Goal: Check status

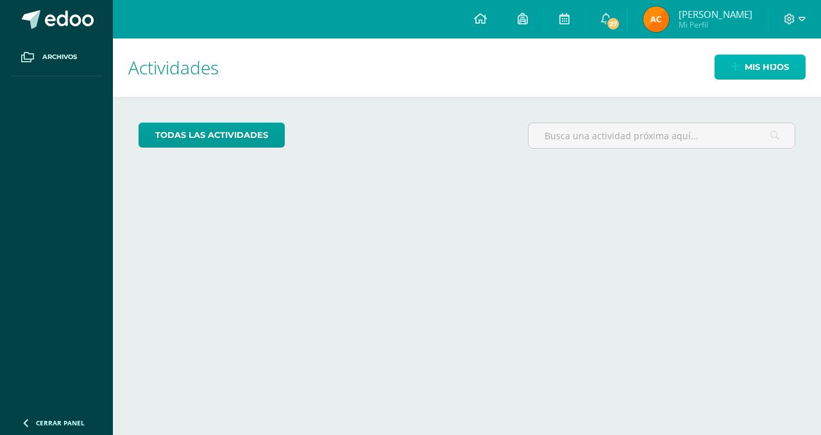
click at [745, 70] on span "Mis hijos" at bounding box center [767, 67] width 44 height 24
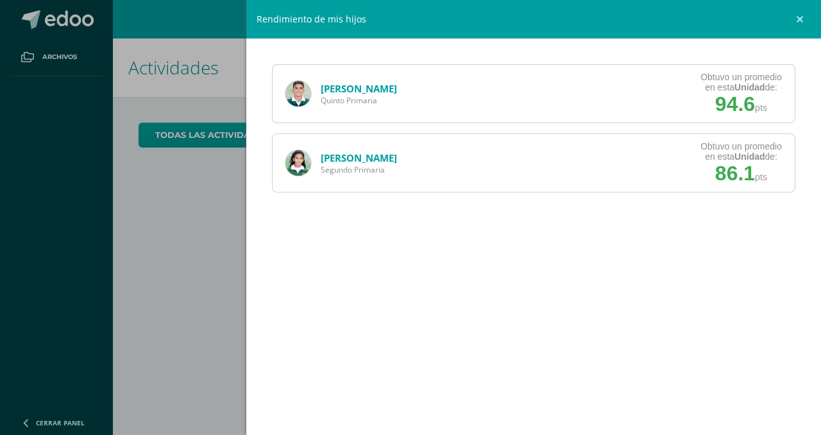
click at [379, 85] on link "[PERSON_NAME]" at bounding box center [359, 88] width 76 height 13
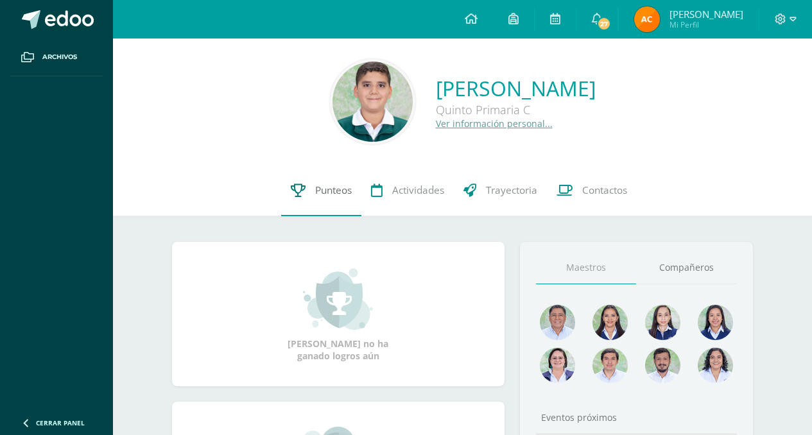
click at [311, 192] on link "Punteos" at bounding box center [321, 190] width 80 height 51
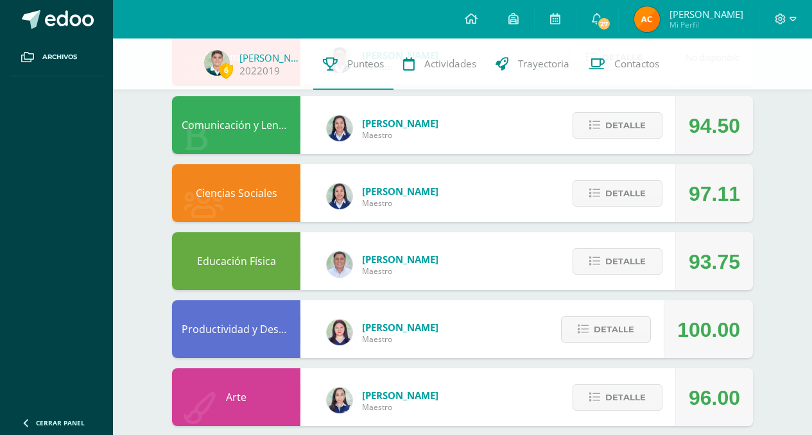
scroll to position [542, 0]
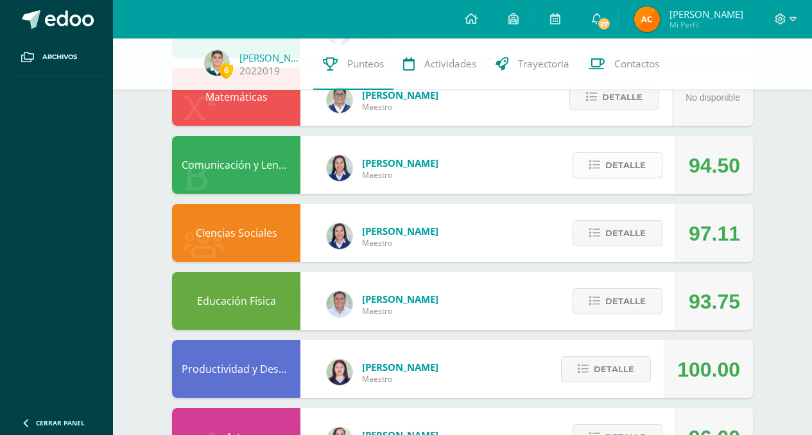
click at [595, 176] on button "Detalle" at bounding box center [617, 165] width 90 height 26
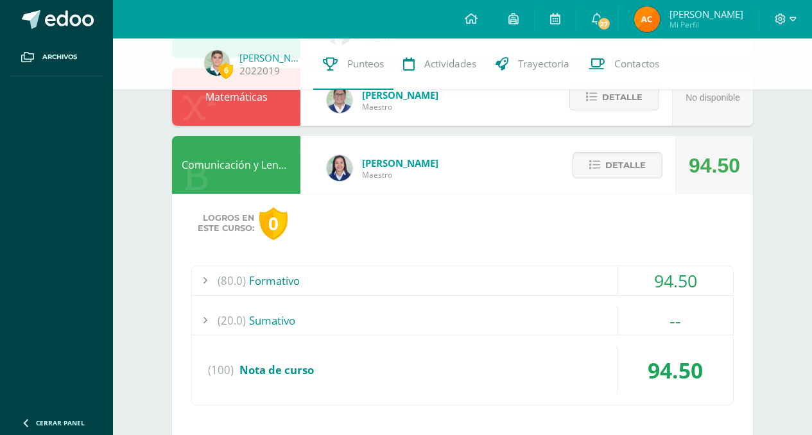
click at [502, 268] on div "(80.0) Formativo" at bounding box center [462, 280] width 541 height 29
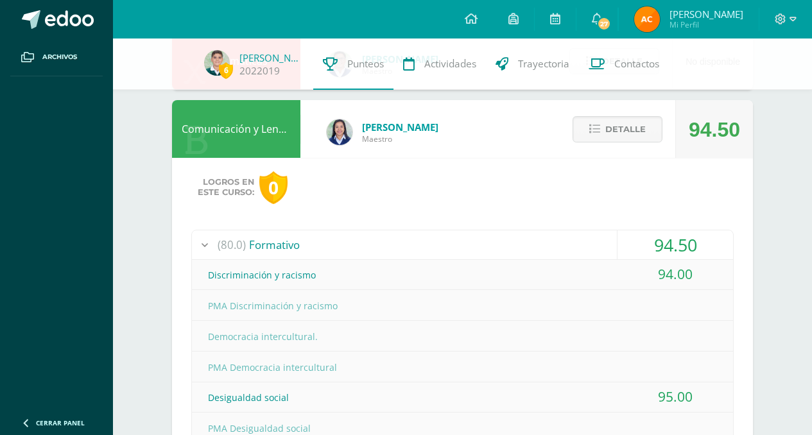
scroll to position [581, 0]
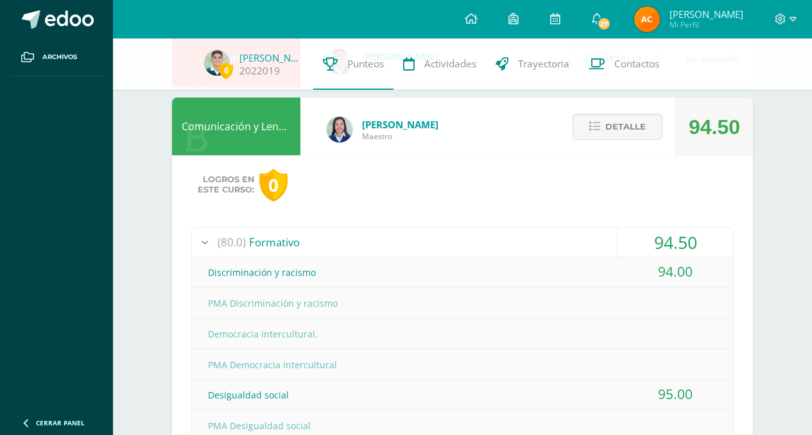
click at [219, 133] on div "Comunicación y Lenguaje L2" at bounding box center [236, 127] width 128 height 58
drag, startPoint x: 222, startPoint y: 133, endPoint x: 267, endPoint y: 125, distance: 45.6
click at [223, 133] on div "Comunicación y Lenguaje L2" at bounding box center [236, 127] width 128 height 58
drag, startPoint x: 265, startPoint y: 132, endPoint x: 278, endPoint y: 136, distance: 14.0
click at [275, 126] on div "Comunicación y Lenguaje L2" at bounding box center [236, 127] width 128 height 58
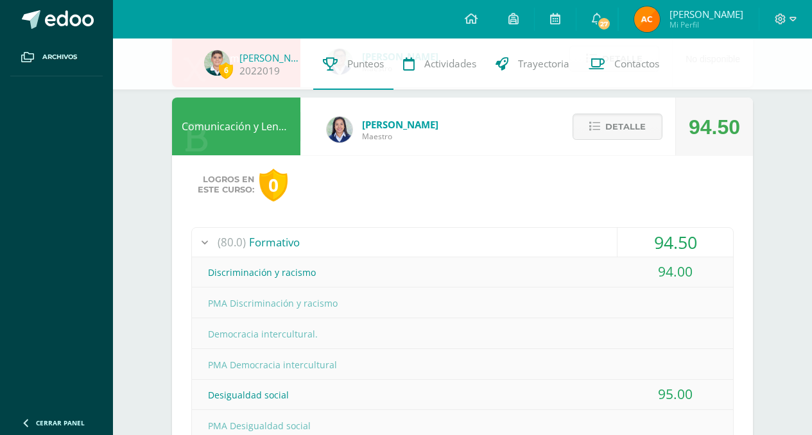
click at [278, 136] on div "Comunicación y Lenguaje L2" at bounding box center [236, 127] width 128 height 58
drag, startPoint x: 278, startPoint y: 132, endPoint x: 124, endPoint y: 120, distance: 154.5
click at [123, 121] on div "6 [PERSON_NAME] 2022019 Punteos Actividades Trayectoria Contactos Pendiente Uni…" at bounding box center [462, 285] width 699 height 1654
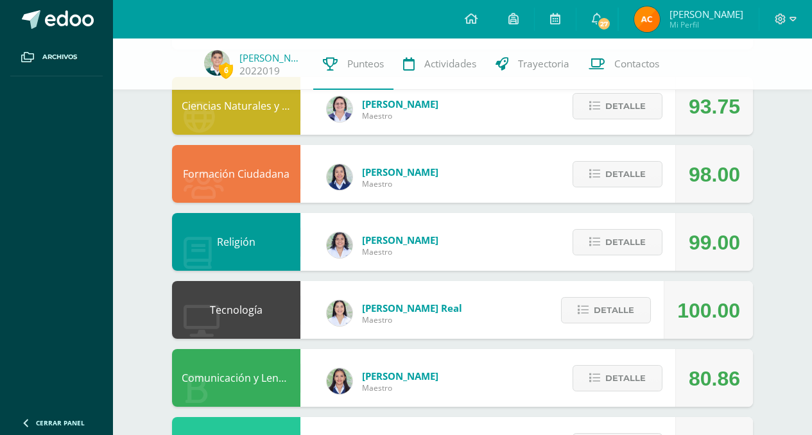
scroll to position [0, 0]
